Goal: Task Accomplishment & Management: Use online tool/utility

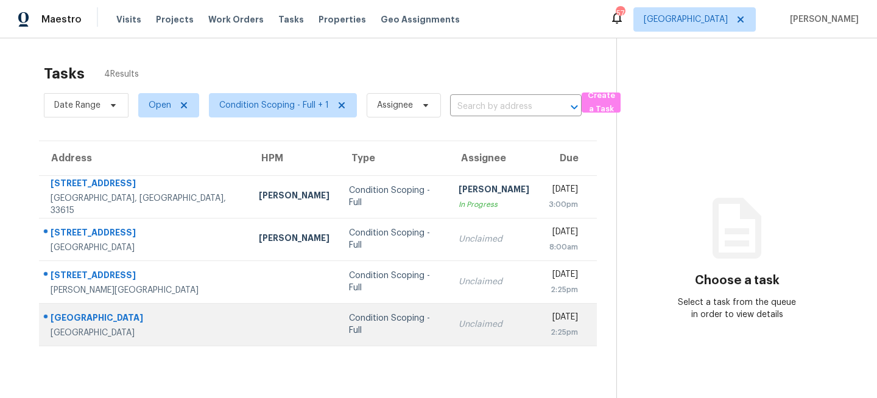
click at [339, 318] on td "Condition Scoping - Full" at bounding box center [393, 324] width 109 height 43
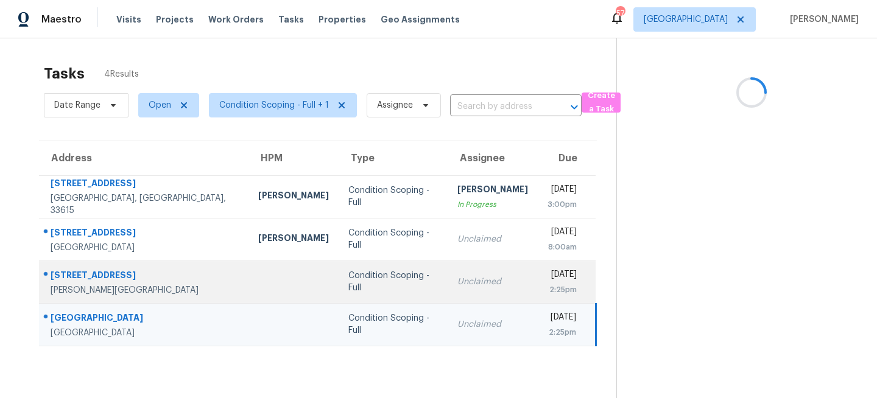
click at [348, 281] on div "Condition Scoping - Full" at bounding box center [392, 282] width 89 height 24
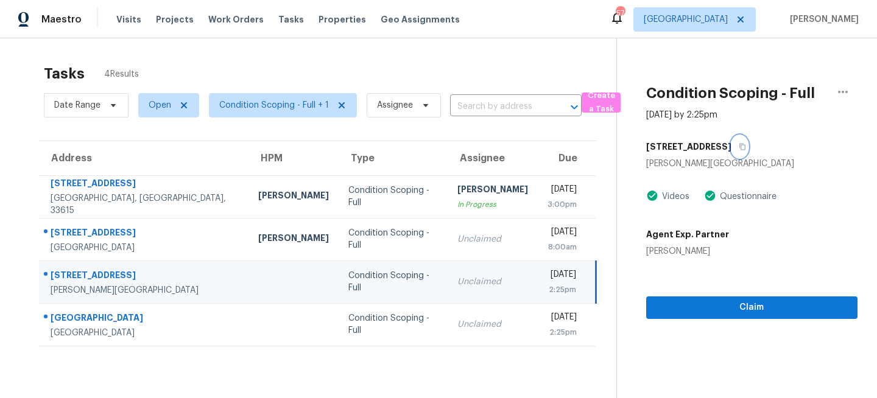
click at [738, 144] on icon "button" at bounding box center [741, 146] width 7 height 7
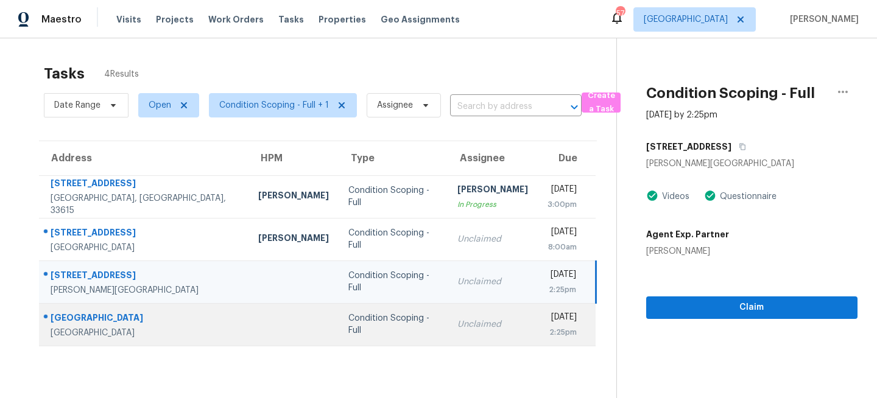
click at [248, 310] on td at bounding box center [293, 324] width 90 height 43
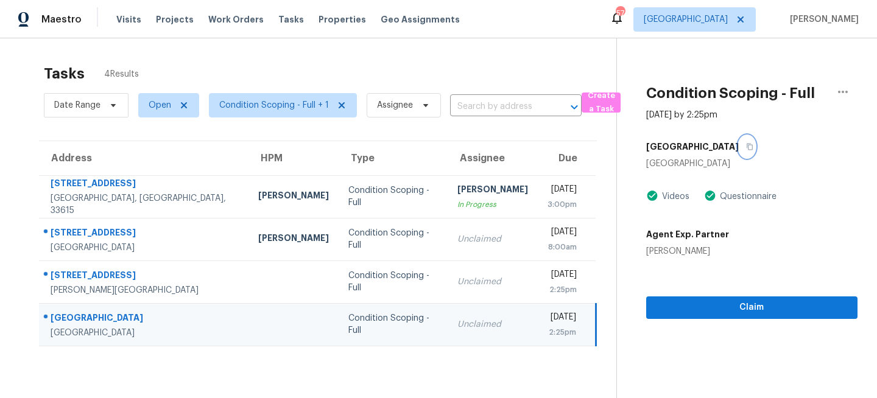
click at [746, 147] on icon "button" at bounding box center [749, 146] width 7 height 7
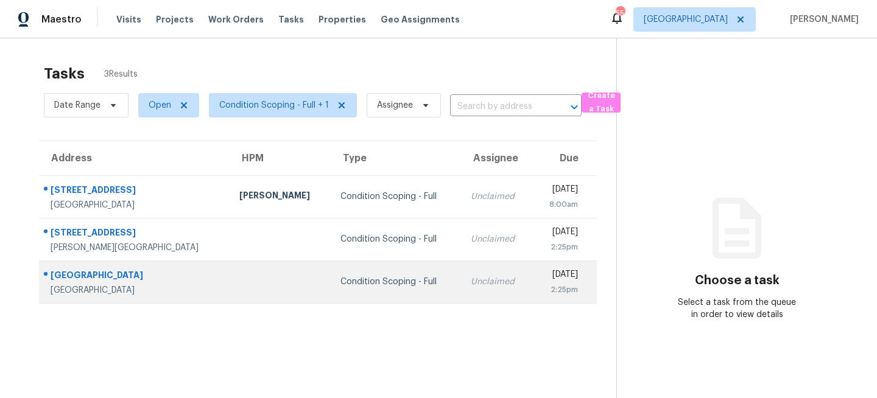
click at [243, 265] on td at bounding box center [279, 282] width 101 height 43
